Goal: Task Accomplishment & Management: Use online tool/utility

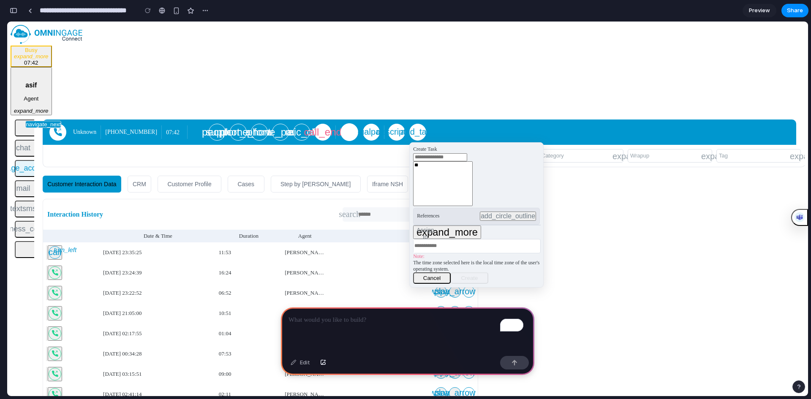
click at [30, 121] on span "navigate_next" at bounding box center [43, 124] width 35 height 6
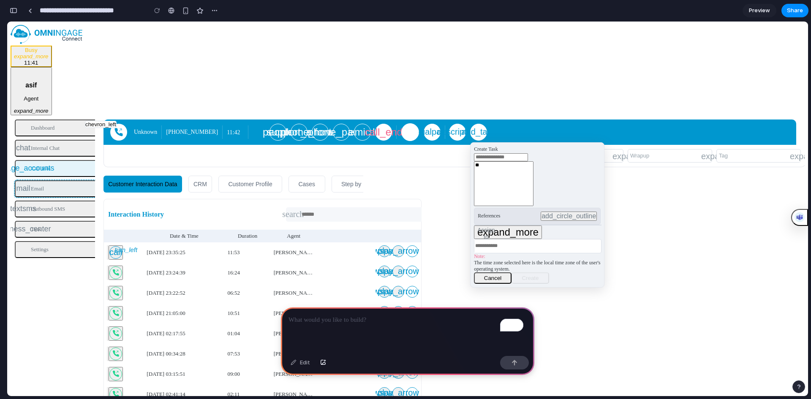
click at [42, 180] on button "mail Email" at bounding box center [57, 188] width 85 height 17
click at [43, 201] on button "textsms Outbound SMS" at bounding box center [57, 209] width 85 height 17
click at [25, 221] on button "business_center Task" at bounding box center [57, 229] width 85 height 17
click at [26, 241] on button "Settings" at bounding box center [57, 249] width 85 height 17
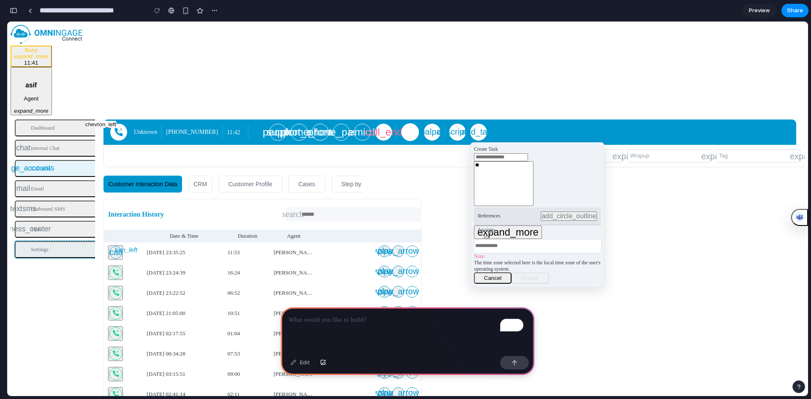
click at [26, 241] on button "Settings" at bounding box center [57, 249] width 85 height 17
click at [212, 171] on div "CRM" at bounding box center [200, 183] width 23 height 25
click at [252, 171] on div "Customer Profile" at bounding box center [251, 183] width 54 height 25
click at [311, 171] on div "Cases" at bounding box center [307, 183] width 26 height 25
click at [364, 171] on div "Step by [PERSON_NAME]" at bounding box center [377, 183] width 80 height 25
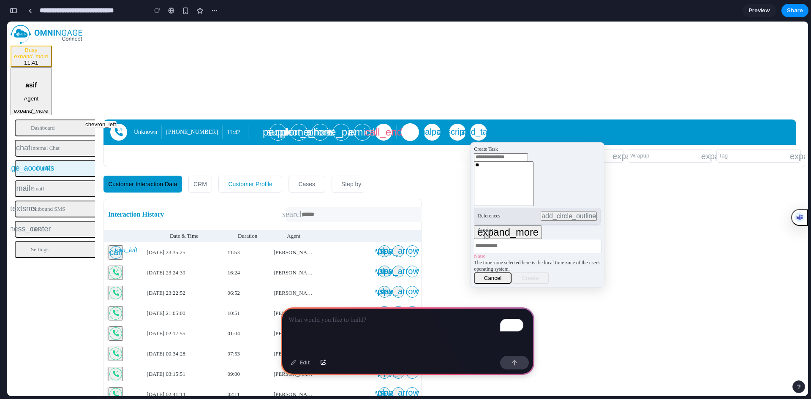
click at [279, 171] on div "Customer Profile" at bounding box center [250, 183] width 63 height 25
click at [322, 171] on div "Cases" at bounding box center [306, 183] width 35 height 25
click at [17, 11] on button "button" at bounding box center [14, 11] width 14 height 14
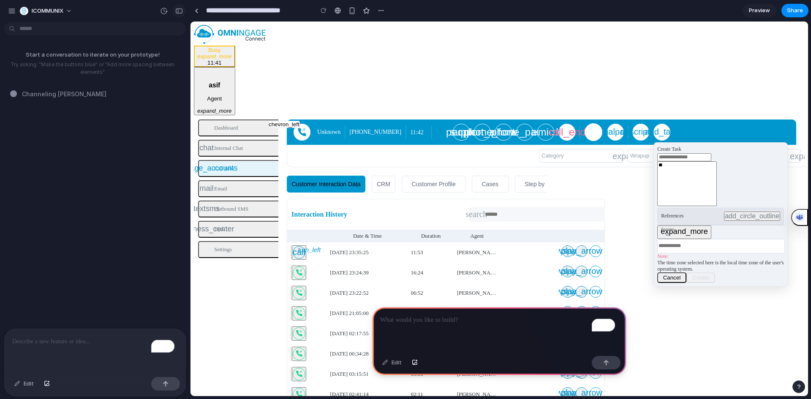
click at [180, 10] on div "button" at bounding box center [179, 11] width 8 height 6
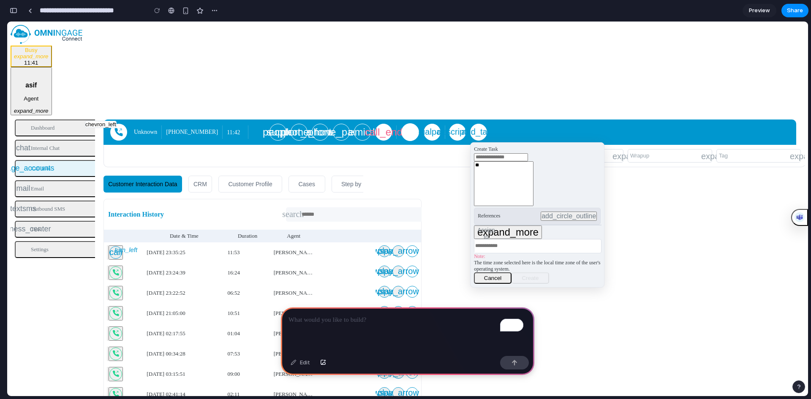
click at [10, 13] on div "button" at bounding box center [14, 11] width 8 height 6
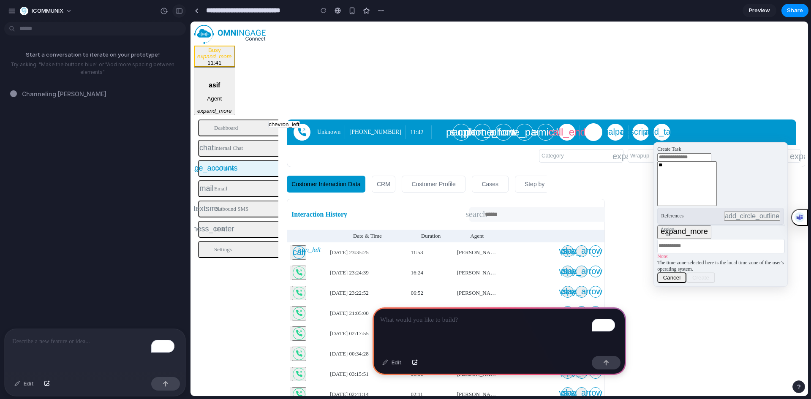
click at [179, 10] on div "button" at bounding box center [179, 11] width 8 height 6
